Goal: Information Seeking & Learning: Compare options

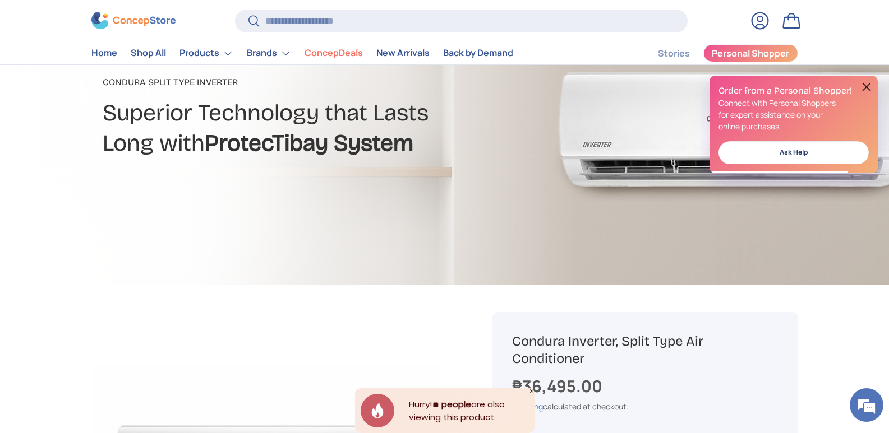
scroll to position [334, 0]
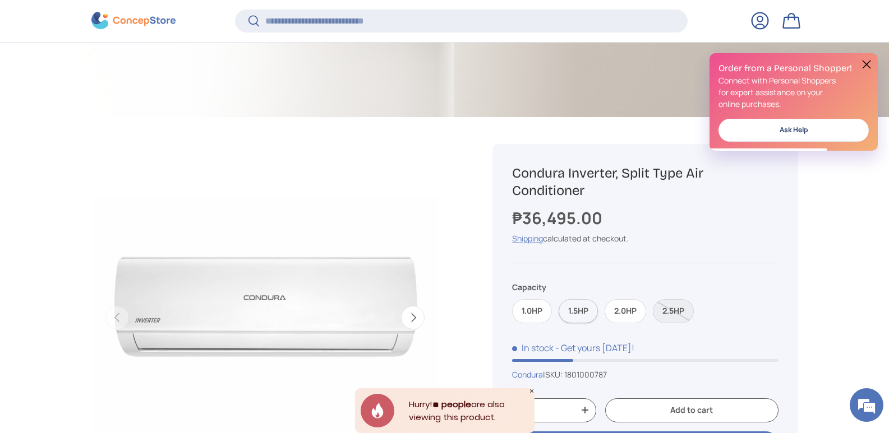
click at [575, 315] on label "1.5HP" at bounding box center [578, 311] width 39 height 24
click at [533, 309] on label "1.0HP" at bounding box center [532, 311] width 40 height 24
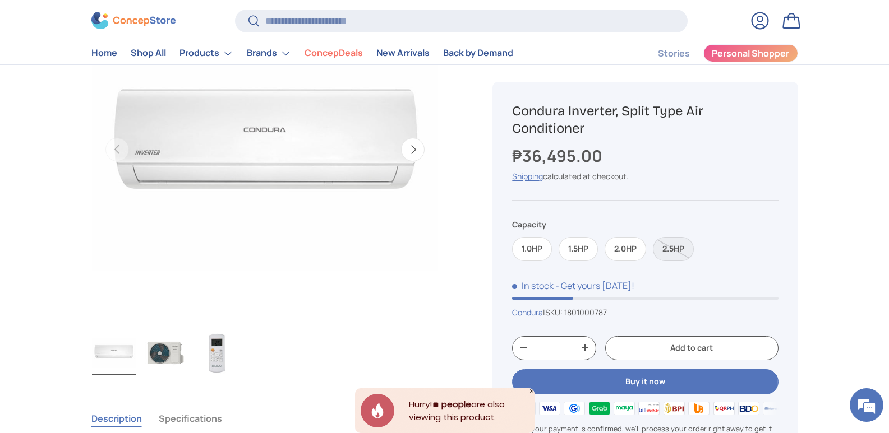
scroll to position [449, 0]
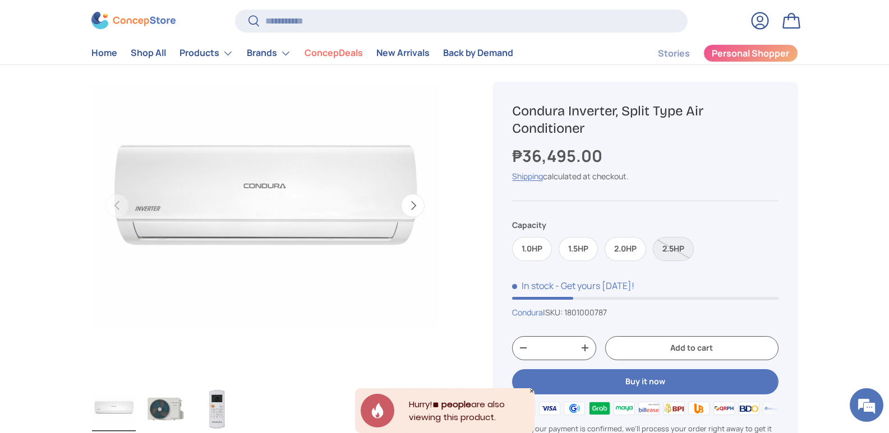
click at [412, 207] on button "Next" at bounding box center [413, 206] width 24 height 24
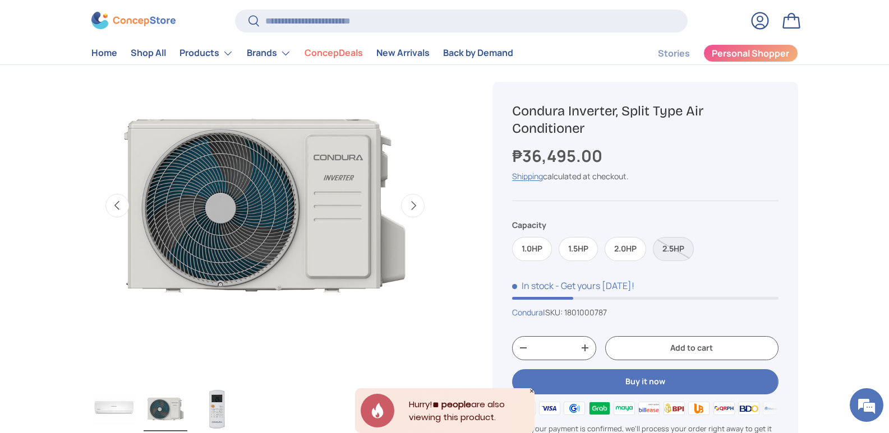
click at [412, 207] on button "Next" at bounding box center [413, 206] width 24 height 24
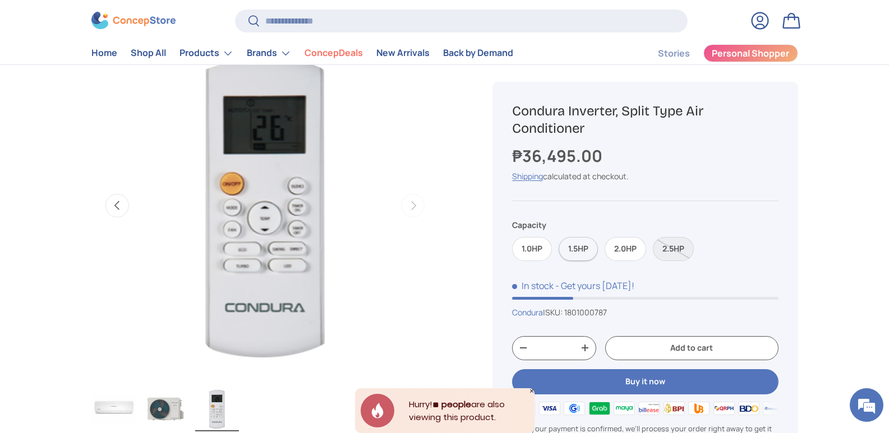
click at [587, 248] on label "1.5HP" at bounding box center [578, 249] width 39 height 24
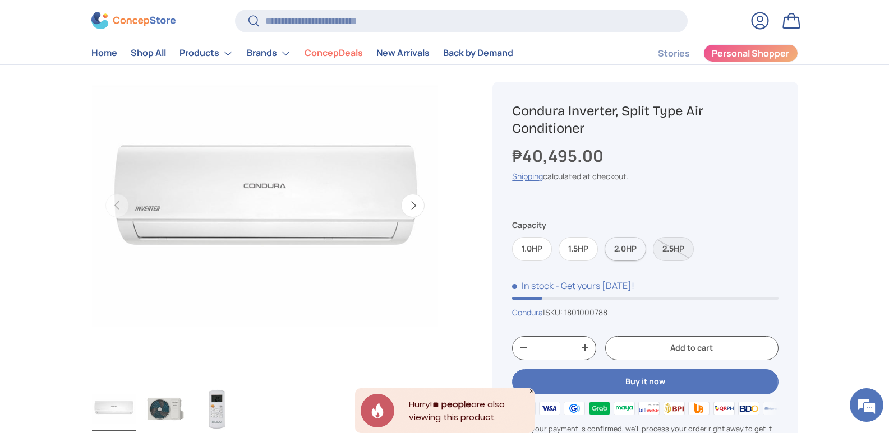
click at [630, 245] on label "2.0HP" at bounding box center [625, 249] width 41 height 24
click at [582, 250] on label "1.5HP" at bounding box center [578, 249] width 39 height 24
click at [539, 247] on label "1.0HP" at bounding box center [532, 249] width 40 height 24
click at [414, 208] on button "Next" at bounding box center [413, 206] width 24 height 24
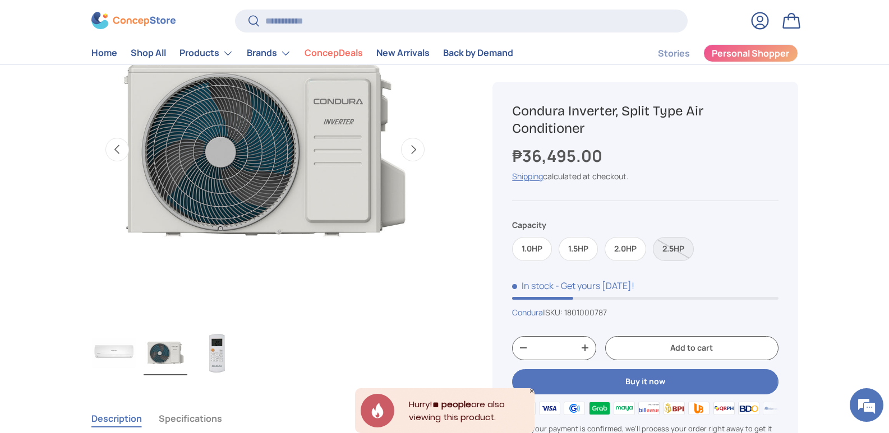
scroll to position [449, 0]
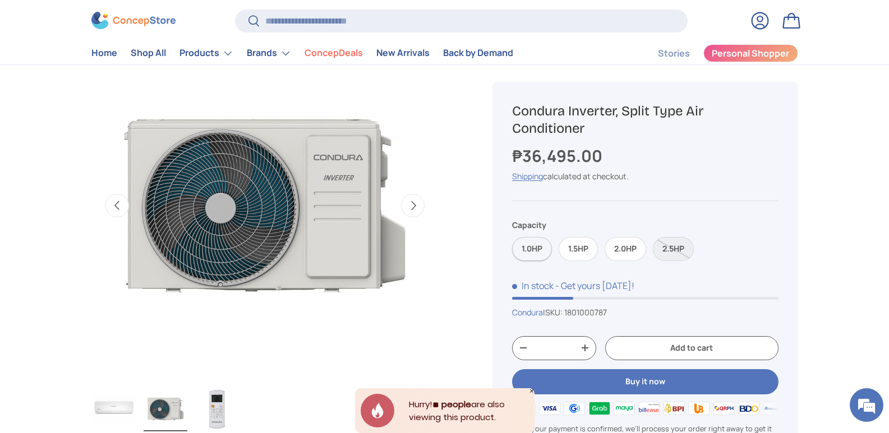
click at [544, 250] on label "1.0HP" at bounding box center [532, 249] width 40 height 24
click at [582, 245] on label "1.5HP" at bounding box center [578, 249] width 39 height 24
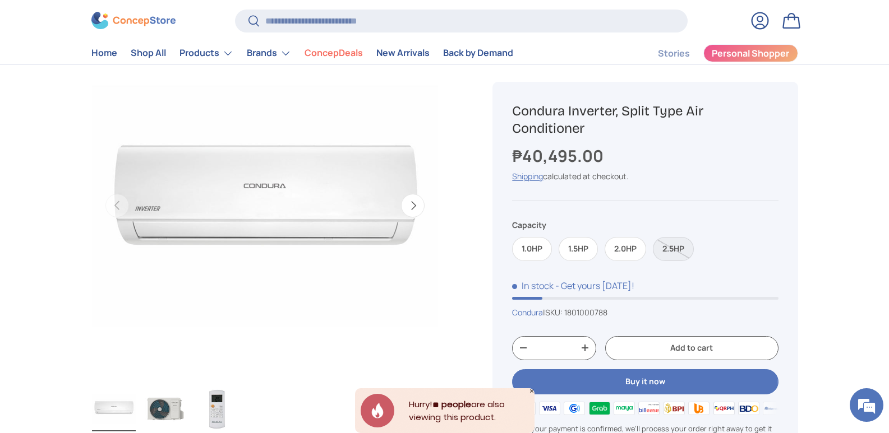
click at [413, 203] on button "Next" at bounding box center [413, 206] width 24 height 24
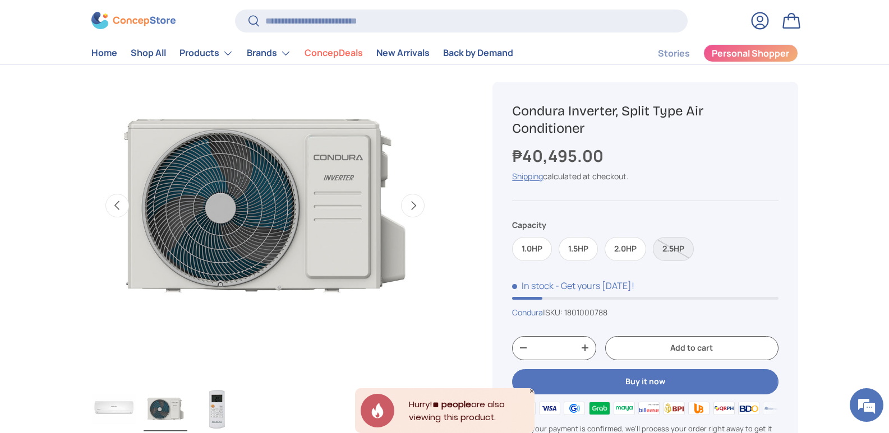
click at [413, 203] on button "Next" at bounding box center [413, 206] width 24 height 24
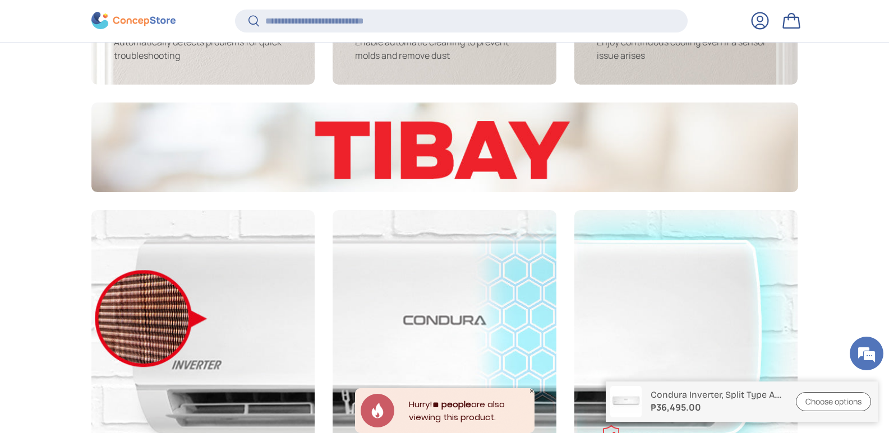
scroll to position [1961, 0]
